Goal: Navigation & Orientation: Find specific page/section

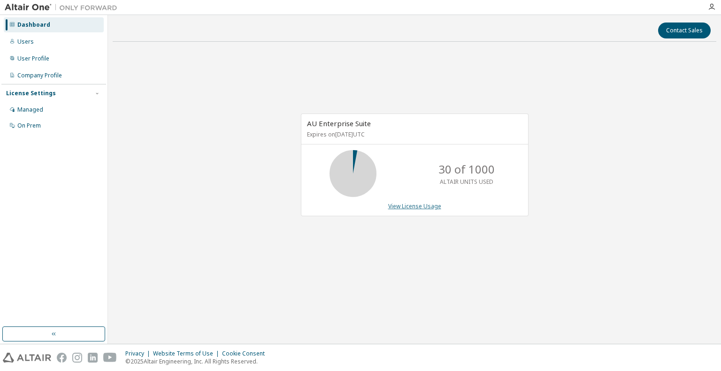
click at [434, 203] on link "View License Usage" at bounding box center [414, 206] width 53 height 8
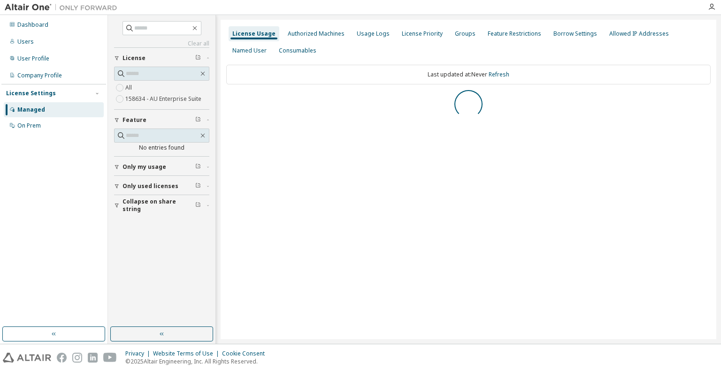
click at [143, 86] on div "All 158634 - AU Enterprise Suite" at bounding box center [161, 93] width 95 height 23
click at [54, 56] on div "User Profile" at bounding box center [54, 58] width 100 height 15
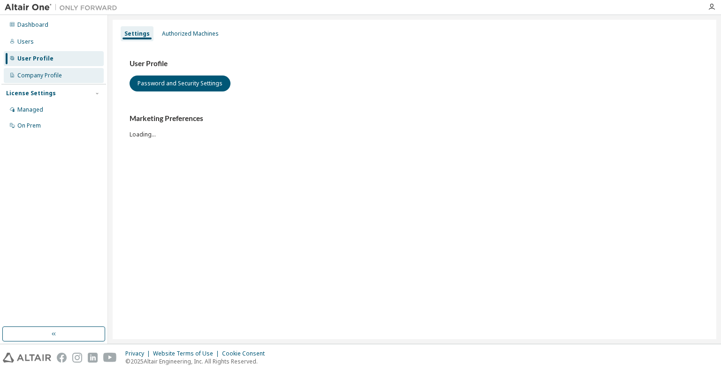
click at [53, 76] on div "Company Profile" at bounding box center [39, 76] width 45 height 8
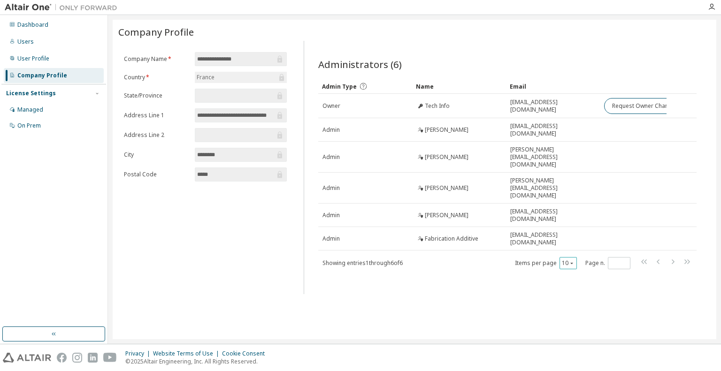
click at [569, 260] on icon "button" at bounding box center [572, 263] width 6 height 6
click at [580, 297] on div "100" at bounding box center [597, 299] width 75 height 11
click at [30, 107] on div "Managed" at bounding box center [30, 110] width 26 height 8
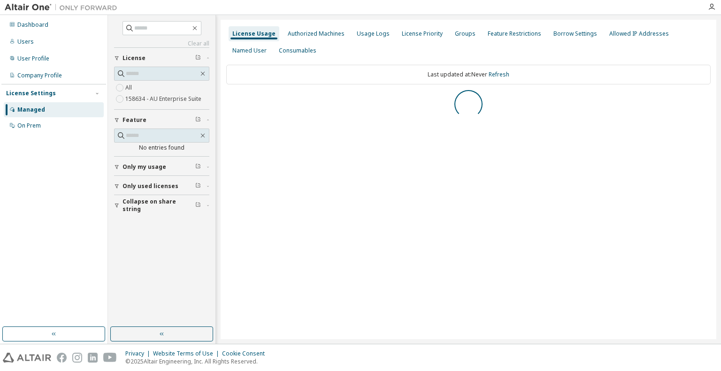
click at [158, 192] on button "Only used licenses" at bounding box center [161, 186] width 95 height 21
click at [408, 35] on div "License Priority" at bounding box center [422, 34] width 41 height 8
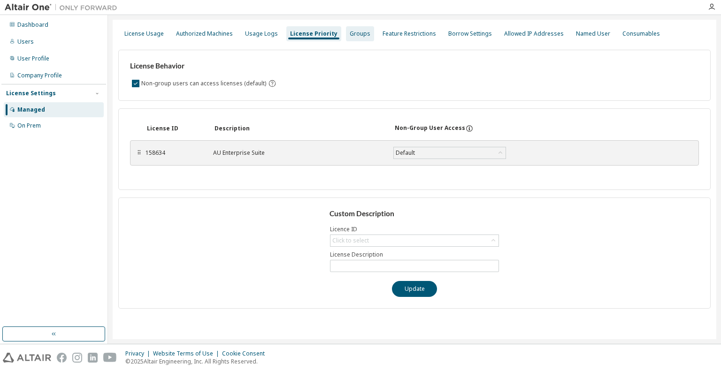
click at [350, 35] on div "Groups" at bounding box center [360, 34] width 21 height 8
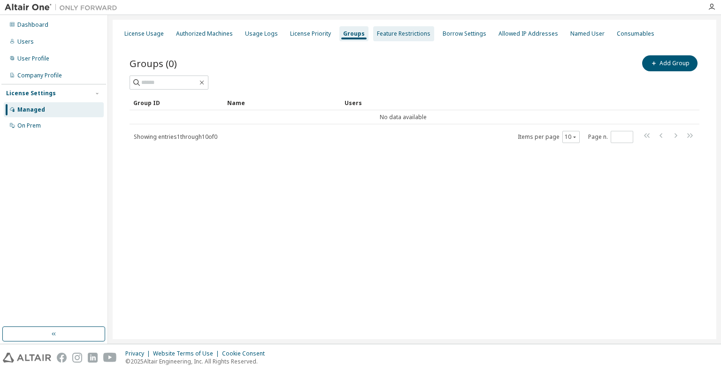
click at [407, 30] on div "Feature Restrictions" at bounding box center [403, 34] width 53 height 8
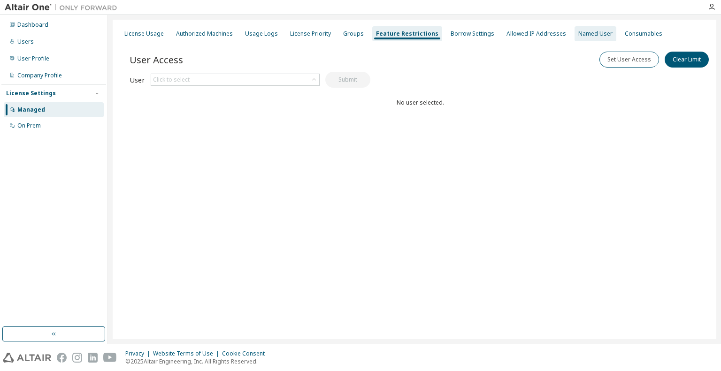
click at [578, 35] on div "Named User" at bounding box center [595, 34] width 34 height 8
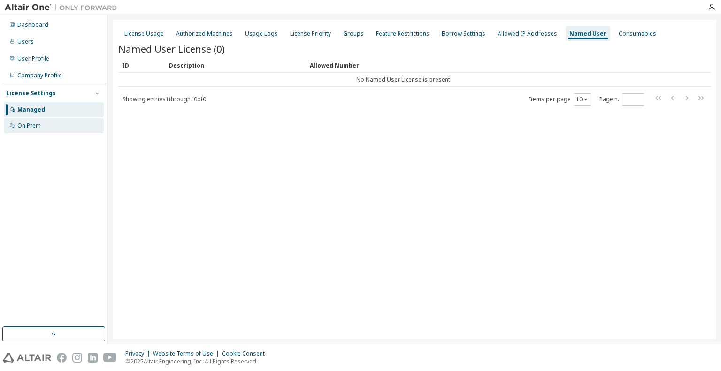
click at [67, 122] on div "On Prem" at bounding box center [54, 125] width 100 height 15
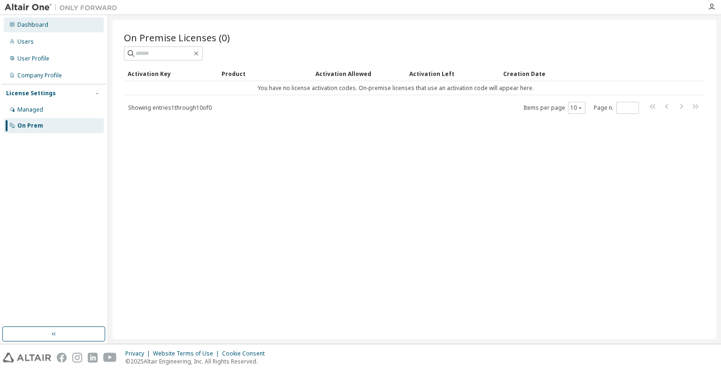
click at [26, 31] on div "Dashboard" at bounding box center [54, 24] width 100 height 15
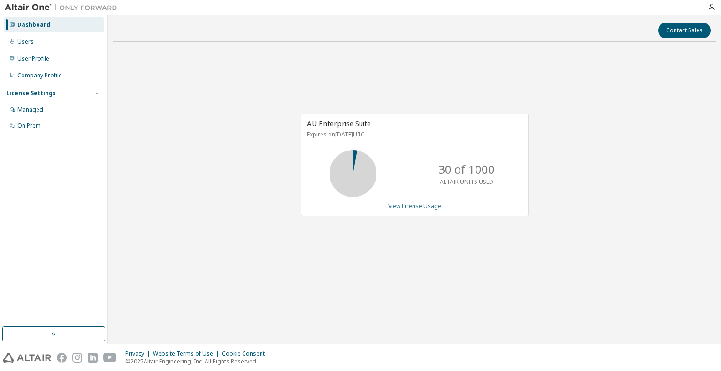
click at [422, 206] on link "View License Usage" at bounding box center [414, 206] width 53 height 8
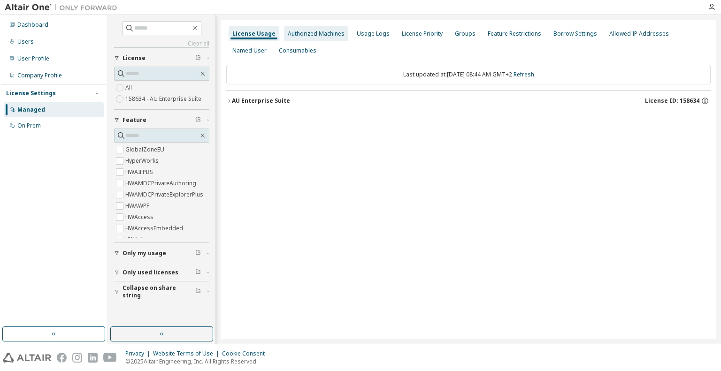
click at [318, 33] on div "Authorized Machines" at bounding box center [316, 34] width 57 height 8
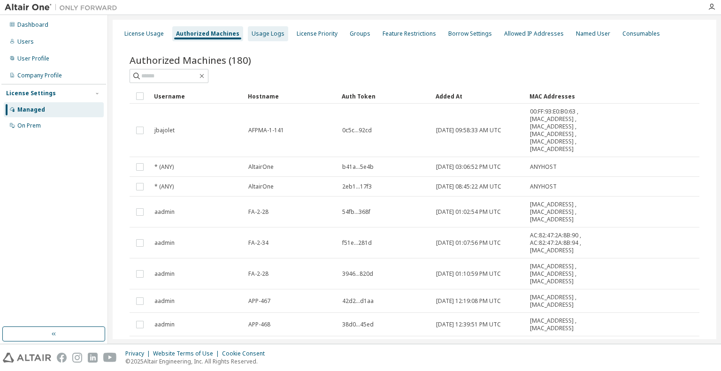
click at [258, 39] on div "Usage Logs" at bounding box center [268, 33] width 40 height 15
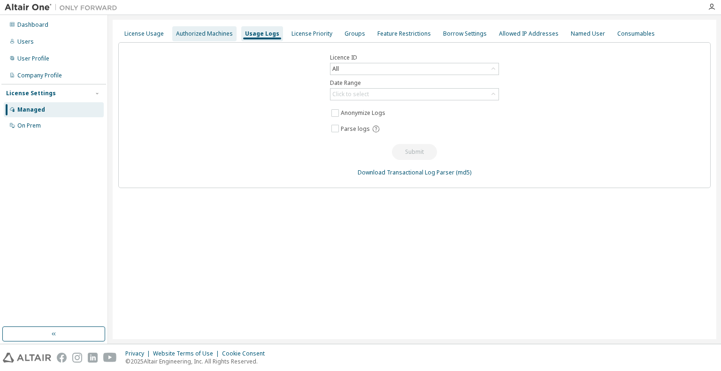
click at [205, 38] on div "Authorized Machines" at bounding box center [204, 33] width 64 height 15
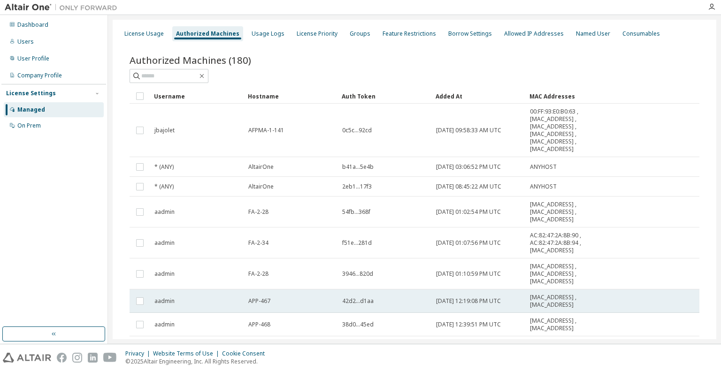
scroll to position [99, 0]
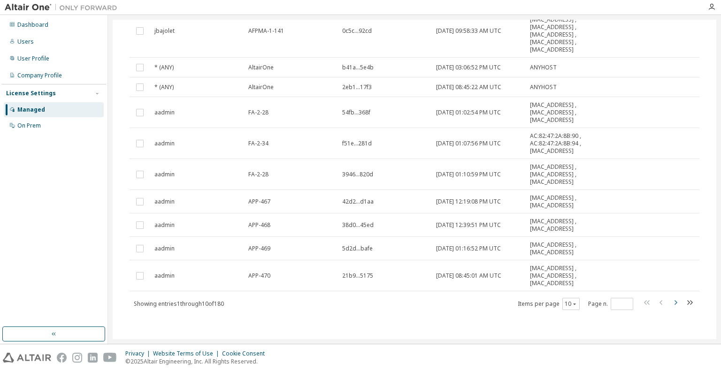
click at [670, 297] on icon "button" at bounding box center [675, 302] width 11 height 11
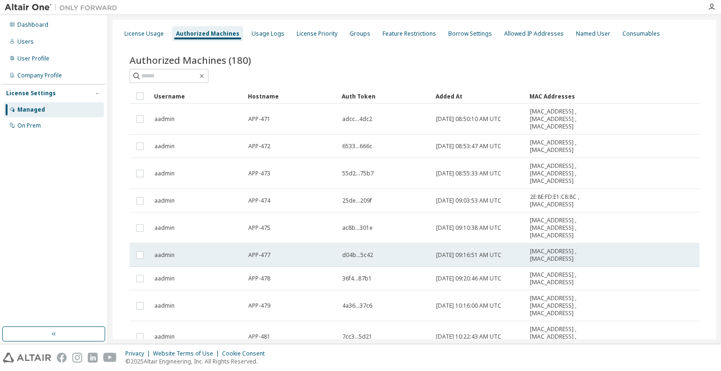
scroll to position [92, 0]
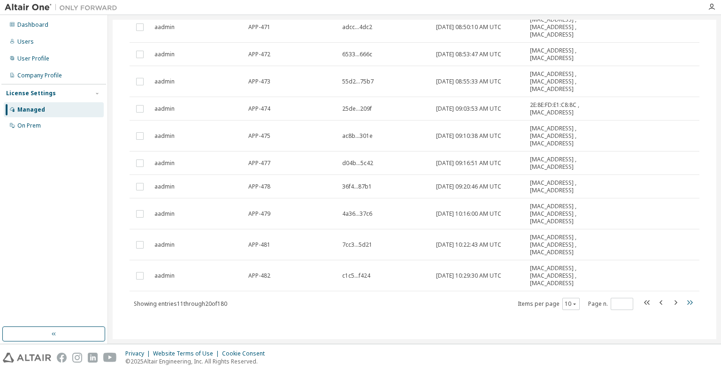
click at [688, 304] on icon "button" at bounding box center [689, 302] width 11 height 11
type input "**"
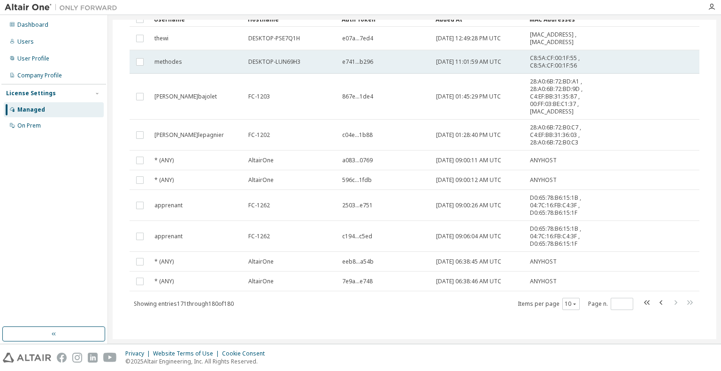
scroll to position [0, 0]
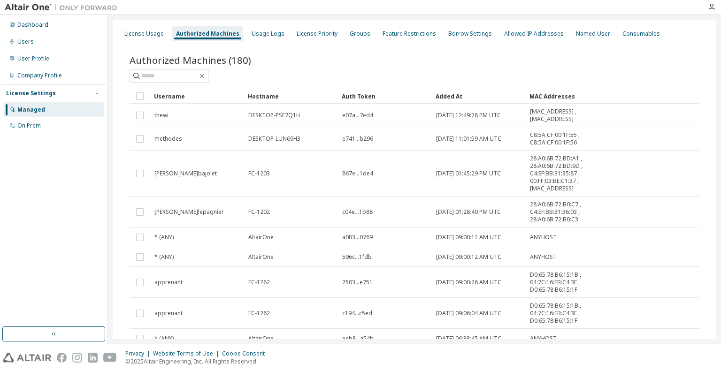
click at [36, 7] on img at bounding box center [63, 7] width 117 height 9
click at [97, 331] on button "button" at bounding box center [53, 334] width 103 height 15
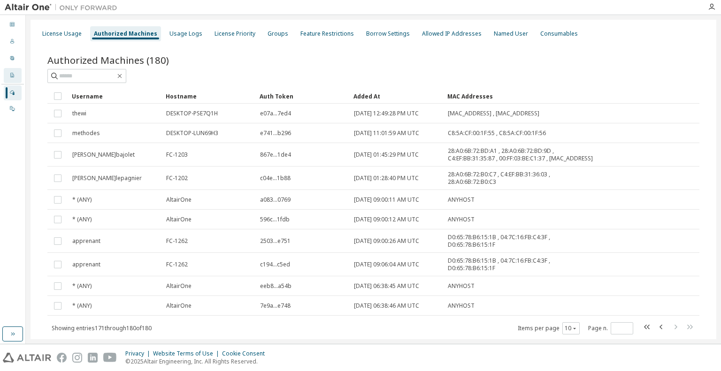
click at [16, 74] on div "Company Profile" at bounding box center [13, 75] width 18 height 15
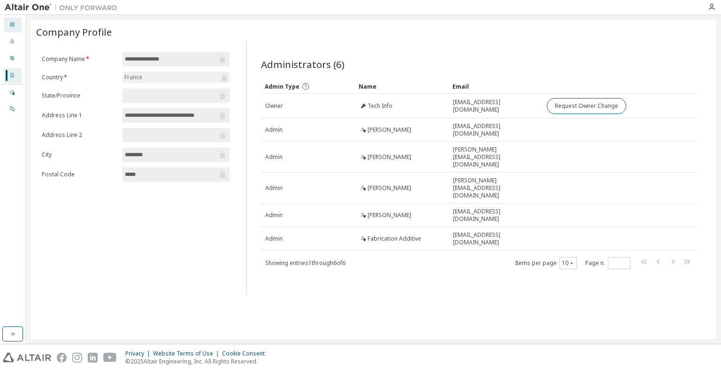
click at [13, 23] on icon at bounding box center [12, 24] width 5 height 5
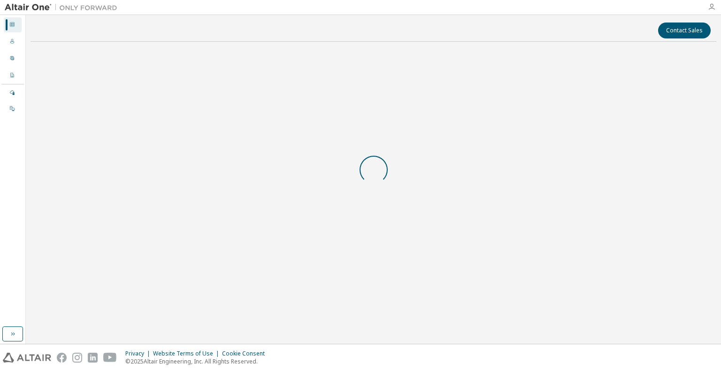
click at [713, 7] on icon "button" at bounding box center [712, 7] width 8 height 8
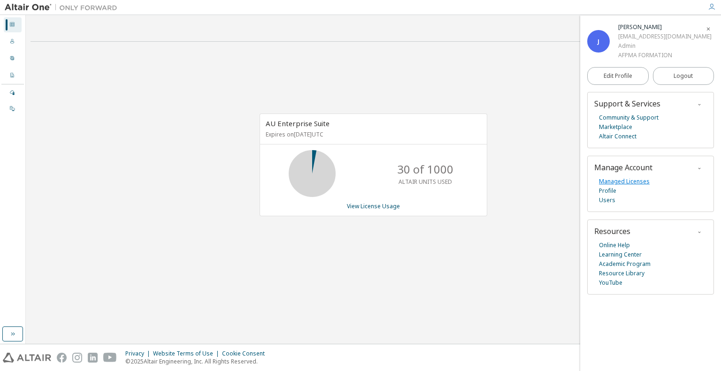
click at [616, 183] on link "Managed Licenses" at bounding box center [624, 181] width 51 height 9
